Goal: Information Seeking & Learning: Learn about a topic

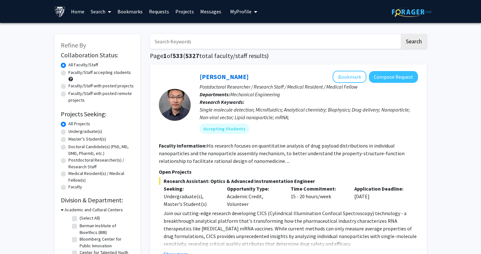
click at [216, 44] on input "Search Keywords" at bounding box center [275, 41] width 250 height 15
type input "machine learning"
click at [413, 42] on button "Search" at bounding box center [414, 41] width 26 height 15
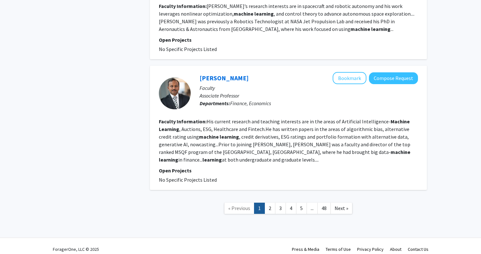
scroll to position [1130, 0]
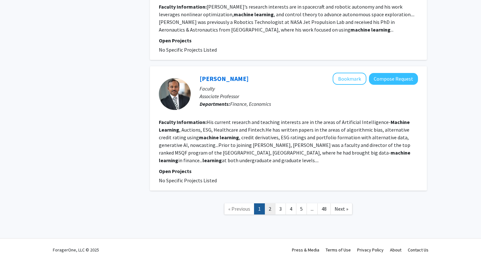
click at [269, 203] on link "2" at bounding box center [270, 208] width 11 height 11
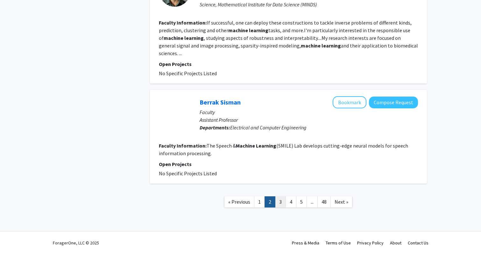
scroll to position [1087, 0]
click at [284, 200] on link "3" at bounding box center [280, 201] width 11 height 11
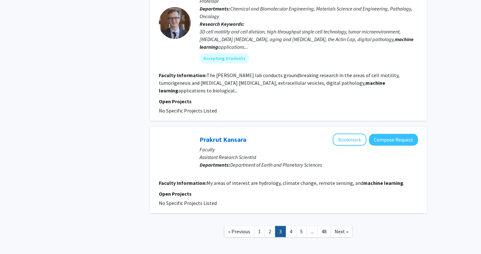
scroll to position [1051, 0]
click at [293, 226] on link "4" at bounding box center [291, 231] width 11 height 11
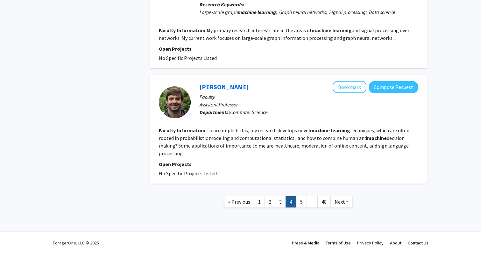
scroll to position [1033, 0]
click at [302, 206] on link "5" at bounding box center [301, 201] width 11 height 11
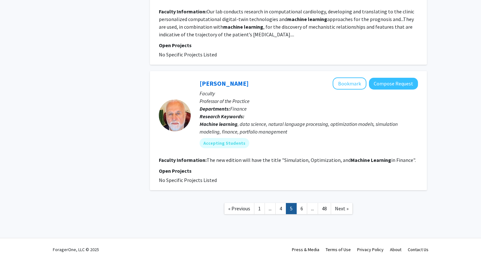
scroll to position [1049, 0]
click at [304, 203] on link "6" at bounding box center [301, 208] width 11 height 11
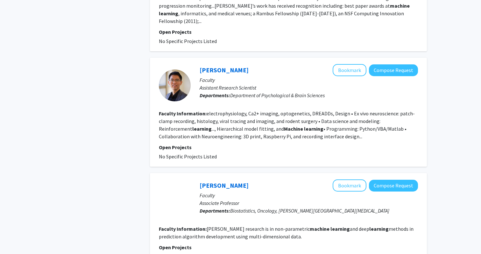
scroll to position [603, 0]
